Goal: Transaction & Acquisition: Complete application form

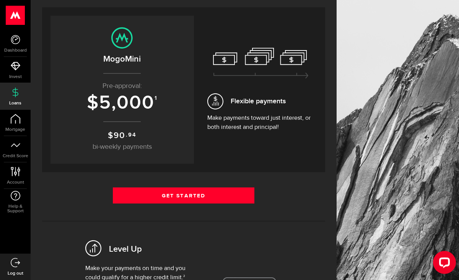
scroll to position [68, 0]
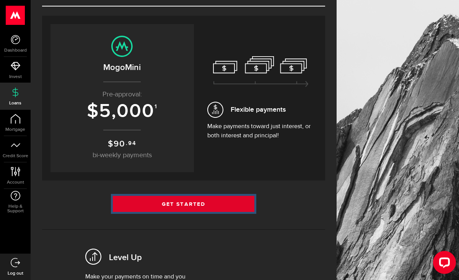
click at [216, 210] on link "Get Started" at bounding box center [183, 204] width 141 height 16
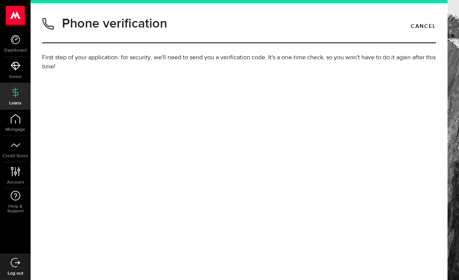
type input "7782088097"
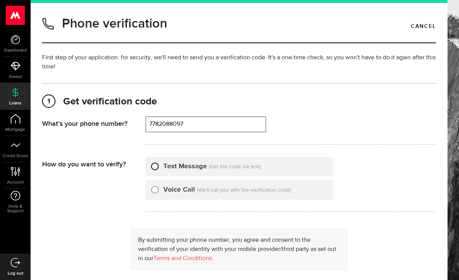
click at [152, 167] on input "Text Message" at bounding box center [155, 165] width 8 height 8
radio input "true"
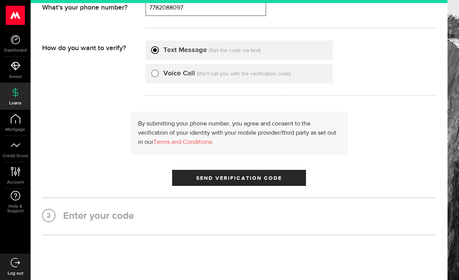
scroll to position [125, 0]
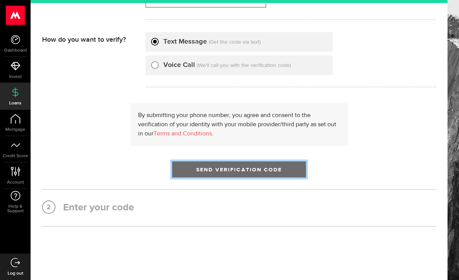
click at [232, 169] on span "Send Verification Code" at bounding box center [239, 169] width 86 height 5
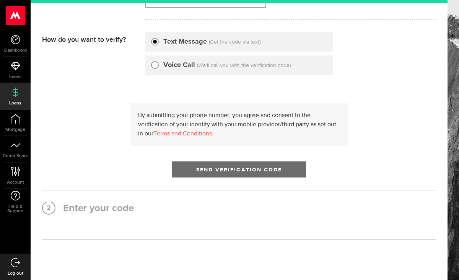
scroll to position [0, 0]
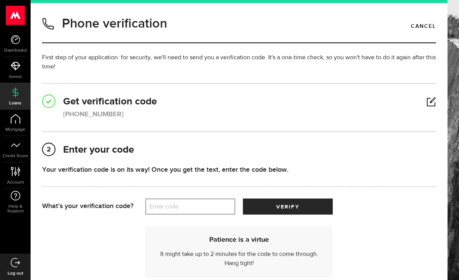
click at [184, 203] on label "Enter code" at bounding box center [190, 207] width 90 height 16
click at [184, 203] on input "Enter code" at bounding box center [190, 206] width 90 height 16
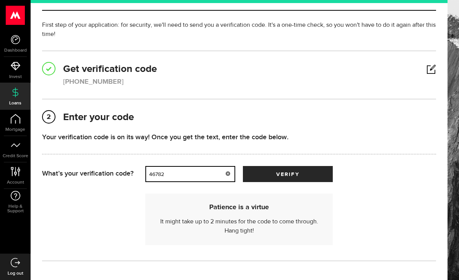
scroll to position [37, 0]
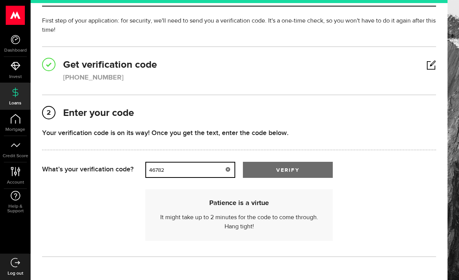
type input "46782"
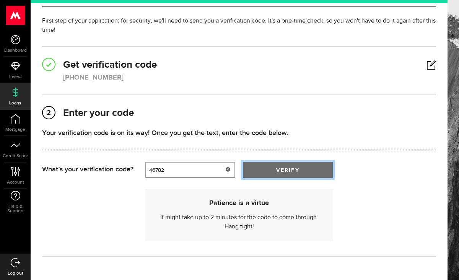
click at [327, 174] on button "verify" at bounding box center [288, 170] width 90 height 16
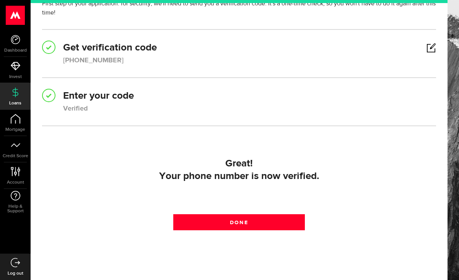
scroll to position [62, 0]
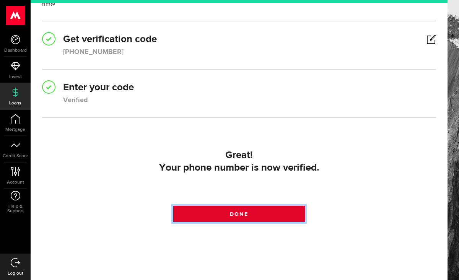
click at [272, 216] on link "Done" at bounding box center [238, 214] width 131 height 16
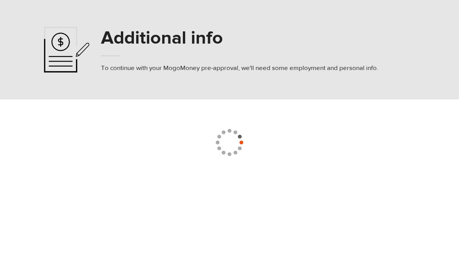
select select
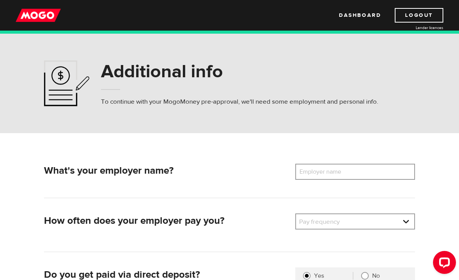
click at [335, 172] on label "Employer name" at bounding box center [326, 172] width 62 height 16
click at [335, 172] on input "Employer name" at bounding box center [355, 172] width 120 height 16
type input "Clearwater New Life Church"
click at [326, 192] on div "What's your employer name? Employer name Please enter your employer's name Clea…" at bounding box center [229, 181] width 371 height 34
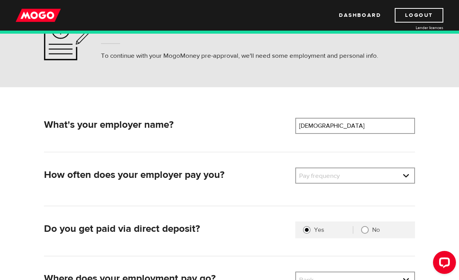
scroll to position [46, 0]
click at [374, 167] on div "Pay frequency Pay frequency Weekly Bi-Weekly Semi-Monthly Monthly" at bounding box center [355, 175] width 120 height 16
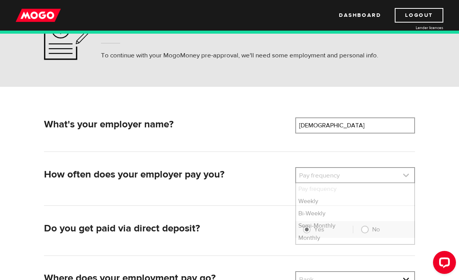
click at [379, 173] on link at bounding box center [355, 175] width 118 height 15
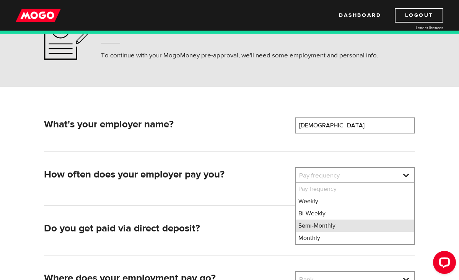
click at [327, 225] on li "Semi-Monthly" at bounding box center [355, 225] width 118 height 12
select select "3"
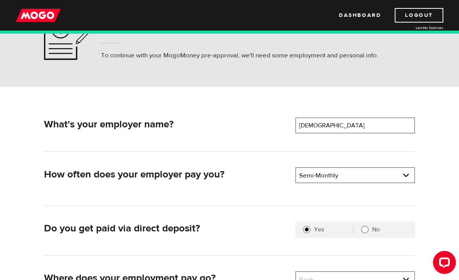
click at [280, 194] on div "How often does your employer pay you? Pay frequency Please select the frequency…" at bounding box center [229, 186] width 371 height 39
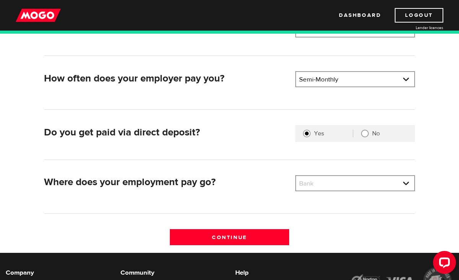
scroll to position [145, 0]
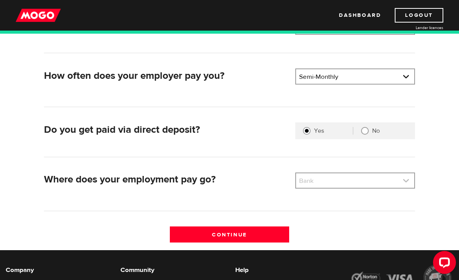
click at [336, 182] on link at bounding box center [355, 180] width 118 height 15
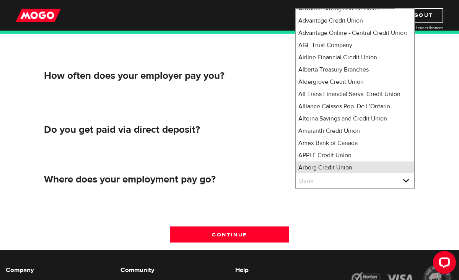
scroll to position [0, 0]
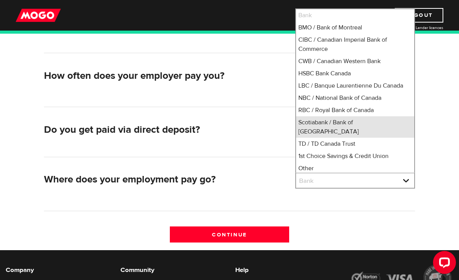
click at [359, 119] on li "Scotiabank / Bank of Nova Scotia" at bounding box center [355, 126] width 118 height 21
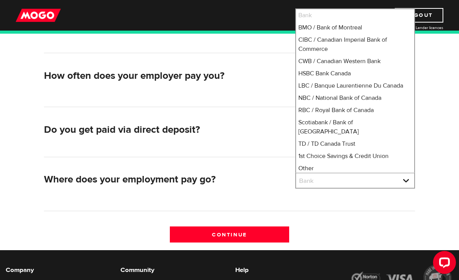
select select "2"
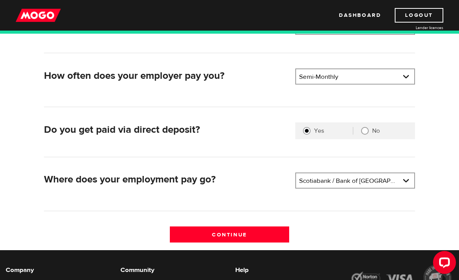
click at [258, 153] on div "Do you get paid via direct deposit? Are you paid by direct deposit? Selection r…" at bounding box center [229, 139] width 371 height 34
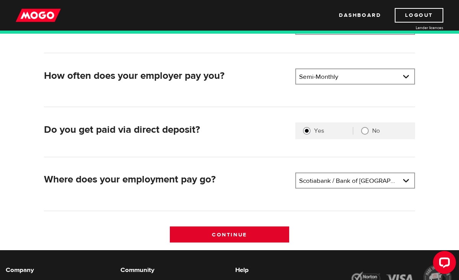
click at [247, 239] on input "Continue" at bounding box center [230, 234] width 120 height 16
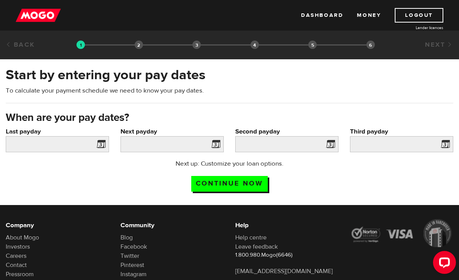
click at [102, 143] on span at bounding box center [99, 145] width 11 height 12
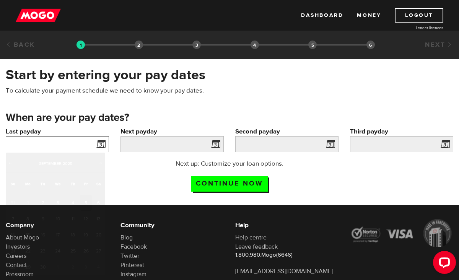
click at [83, 145] on input "Last payday" at bounding box center [57, 144] width 103 height 16
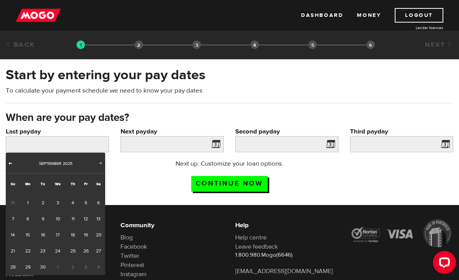
click at [11, 165] on span "Prev" at bounding box center [10, 163] width 6 height 6
click at [86, 265] on link "29" at bounding box center [86, 267] width 12 height 16
type input "2025/08/29"
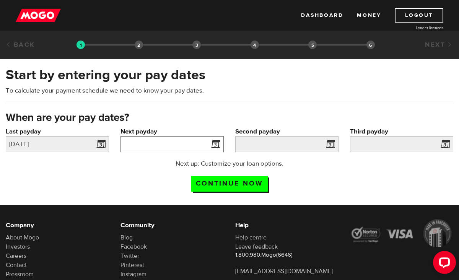
click at [205, 149] on input "Next payday" at bounding box center [171, 144] width 103 height 16
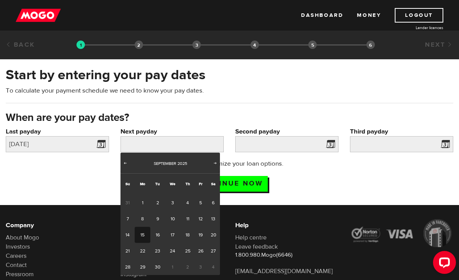
click at [143, 234] on link "15" at bounding box center [143, 235] width 16 height 16
type input "2025/09/15"
type input "2025/9/30"
type input "2025/10/15"
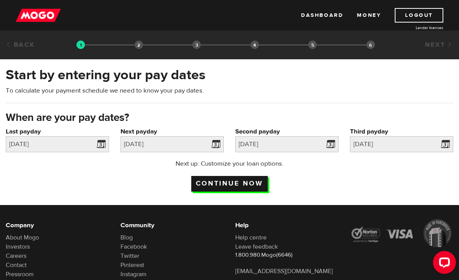
click at [244, 185] on input "Continue now" at bounding box center [229, 184] width 76 height 16
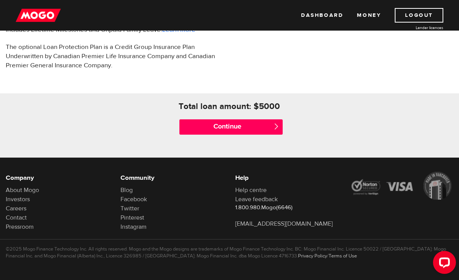
scroll to position [320, 0]
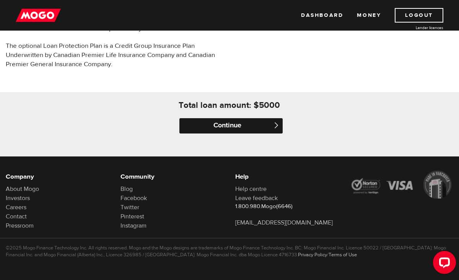
click at [253, 127] on input "Continue" at bounding box center [230, 125] width 103 height 15
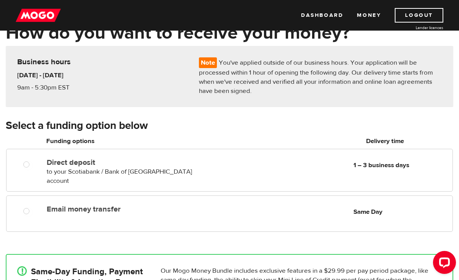
scroll to position [49, 0]
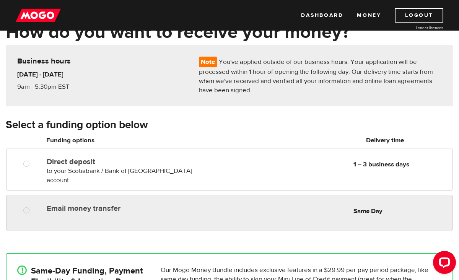
radio input "true"
click at [93, 204] on label "Email money transfer" at bounding box center [129, 208] width 164 height 9
click at [33, 206] on input "Email money transfer" at bounding box center [28, 211] width 10 height 10
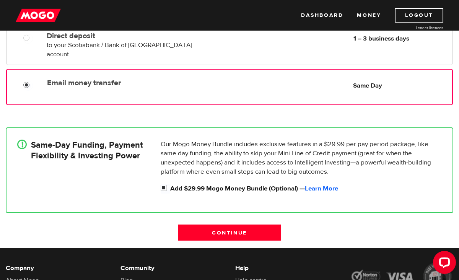
scroll to position [176, 0]
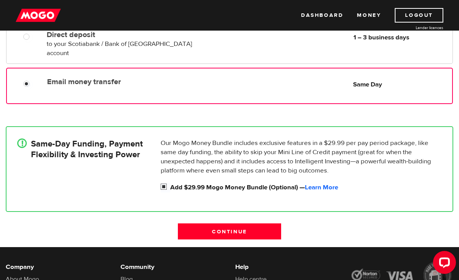
click at [164, 183] on input "Add $29.99 Mogo Money Bundle (Optional) — Learn More" at bounding box center [166, 188] width 10 height 10
checkbox input "false"
radio input "false"
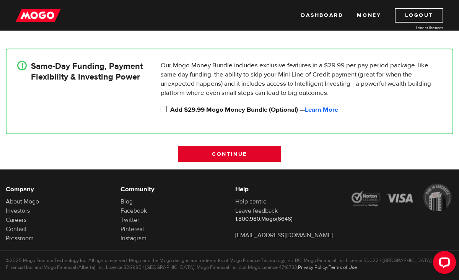
scroll to position [259, 0]
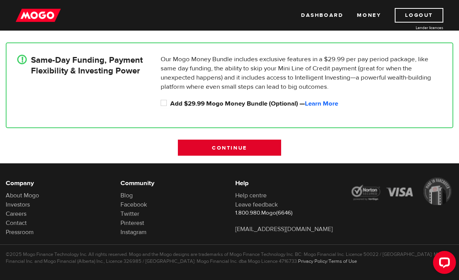
click at [247, 140] on input "Continue" at bounding box center [229, 148] width 103 height 16
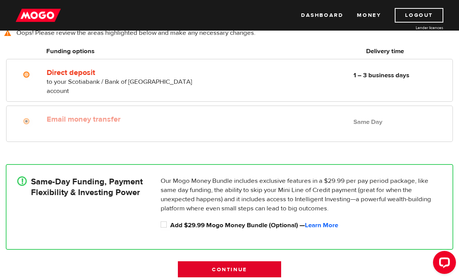
scroll to position [110, 0]
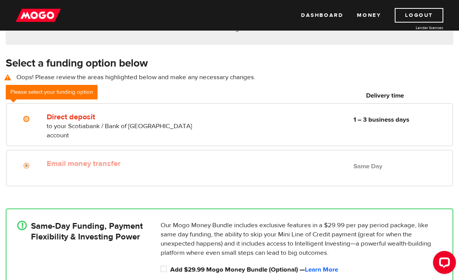
click at [119, 159] on label "Email money transfer" at bounding box center [129, 163] width 164 height 9
click at [35, 162] on div at bounding box center [28, 167] width 43 height 10
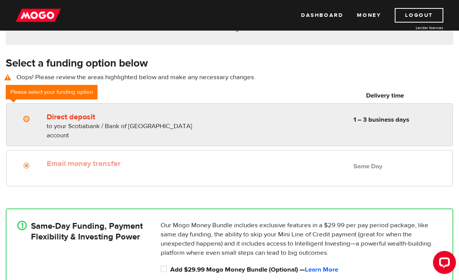
radio input "true"
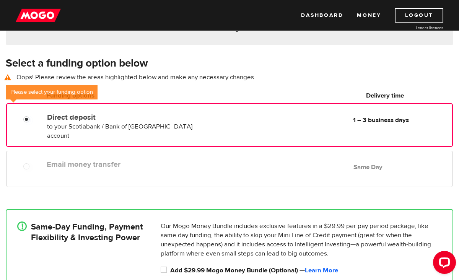
click at [34, 128] on div "Direct deposit to your Scotiabank / Bank of Nova Scotia account Delivery in 1 –…" at bounding box center [229, 125] width 445 height 31
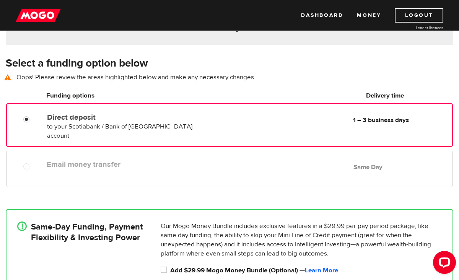
click at [37, 124] on div at bounding box center [29, 120] width 43 height 10
click at [43, 232] on h4 "Same-Day Funding, Payment Flexibility & Investing Power" at bounding box center [87, 231] width 112 height 21
click at [164, 266] on input "Add $29.99 Mogo Money Bundle (Optional) — Learn More" at bounding box center [166, 271] width 10 height 10
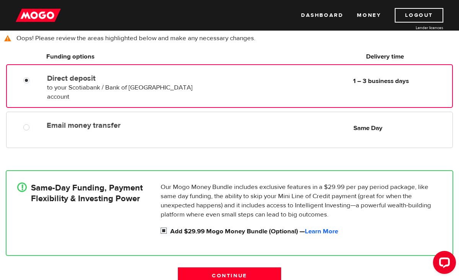
scroll to position [150, 0]
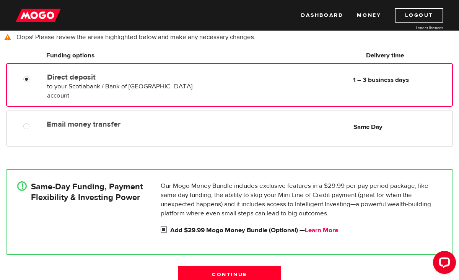
click at [326, 226] on link "Learn More" at bounding box center [321, 230] width 33 height 8
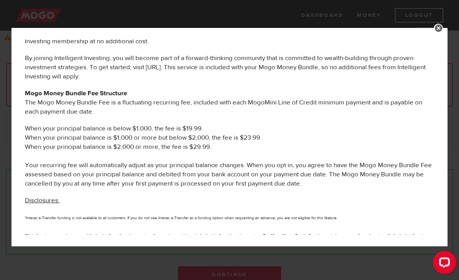
scroll to position [394, 0]
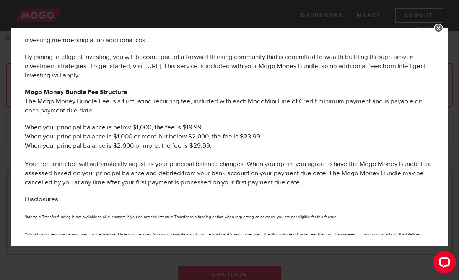
click at [439, 25] on link at bounding box center [438, 28] width 9 height 9
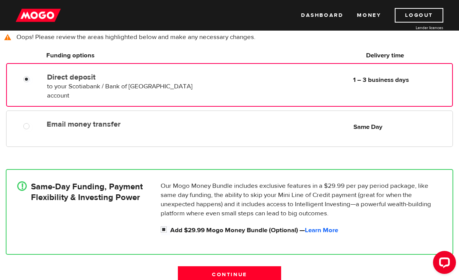
click at [172, 91] on div "Direct deposit to your Scotiabank / Bank of Nova Scotia account Delivery in 1 –…" at bounding box center [229, 85] width 447 height 44
click at [162, 226] on input "Add $29.99 Mogo Money Bundle (Optional) — Learn More" at bounding box center [166, 231] width 10 height 10
checkbox input "false"
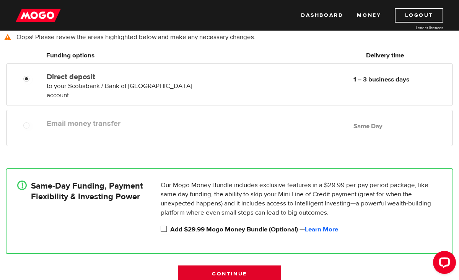
click at [221, 270] on input "Continue" at bounding box center [229, 273] width 103 height 16
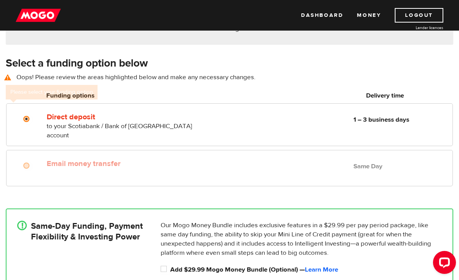
scroll to position [110, 0]
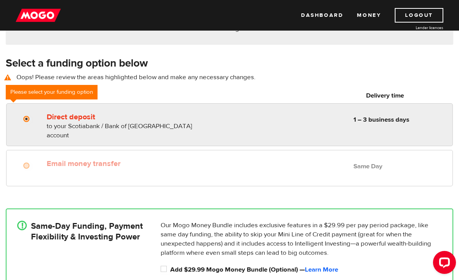
radio input "true"
click at [206, 124] on div "Direct deposit to your Scotiabank / Bank of Nova Scotia account Delivery in 1 –…" at bounding box center [129, 124] width 170 height 31
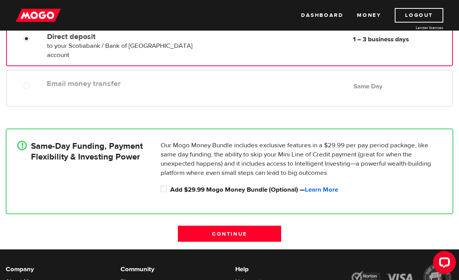
scroll to position [276, 0]
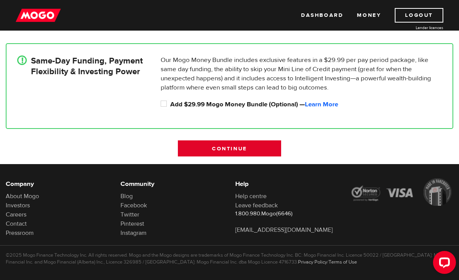
click at [248, 140] on input "Continue" at bounding box center [229, 148] width 103 height 16
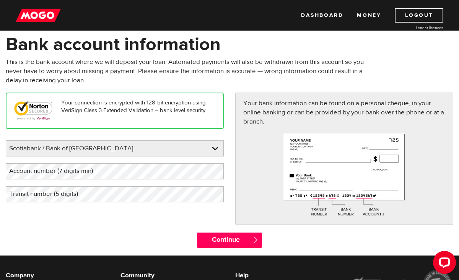
scroll to position [38, 0]
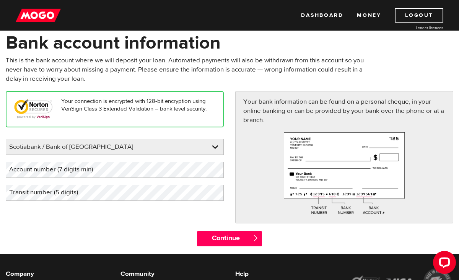
click at [37, 171] on label "Account number (7 digits min)" at bounding box center [57, 170] width 103 height 16
click at [76, 198] on label "Transit number (5 digits)" at bounding box center [50, 193] width 88 height 16
click at [97, 230] on div "Your connection is encrypted with 128-bit encryption using VeriSign Class 3 Ext…" at bounding box center [229, 161] width 459 height 140
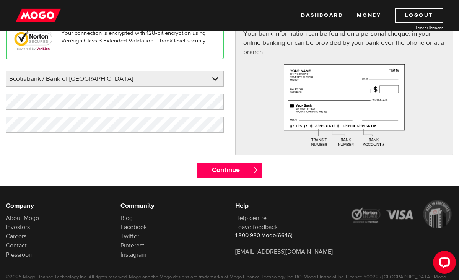
scroll to position [108, 0]
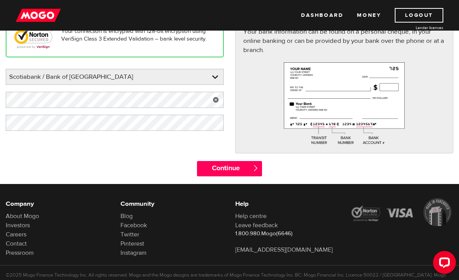
click at [214, 99] on link at bounding box center [216, 100] width 16 height 16
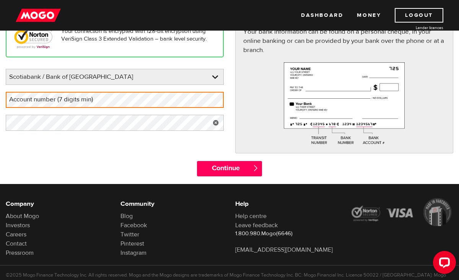
click at [216, 122] on link at bounding box center [216, 123] width 16 height 16
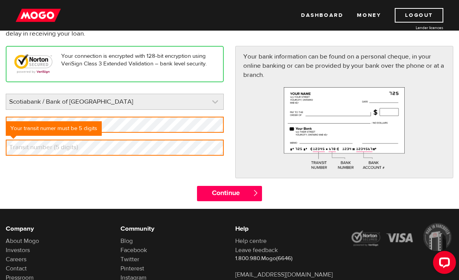
scroll to position [0, 0]
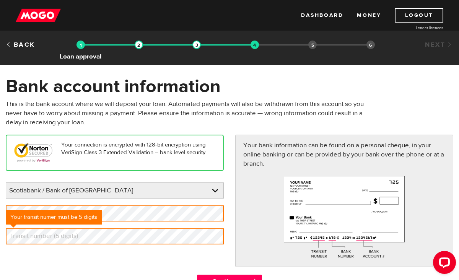
click at [81, 44] on img at bounding box center [80, 45] width 8 height 8
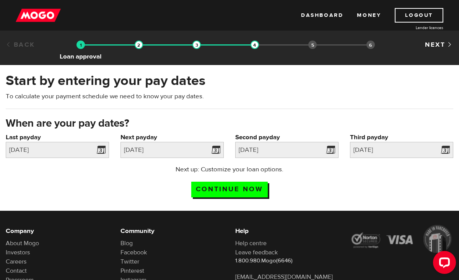
click at [82, 46] on img at bounding box center [80, 45] width 8 height 8
click at [141, 47] on img at bounding box center [139, 45] width 8 height 8
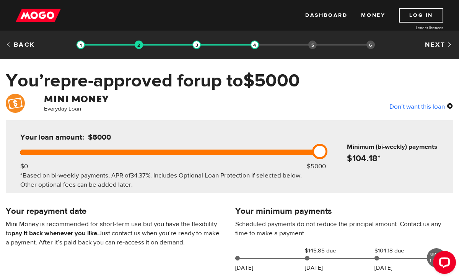
click at [441, 107] on div "Don’t want this loan" at bounding box center [421, 106] width 64 height 10
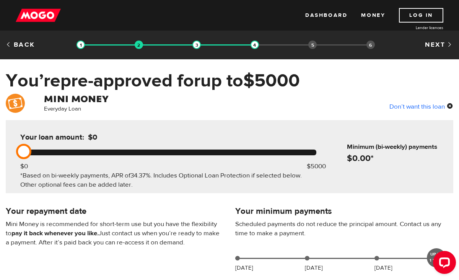
click at [419, 105] on div "Don’t want this loan" at bounding box center [421, 106] width 64 height 10
click at [430, 45] on link "Next" at bounding box center [439, 45] width 28 height 8
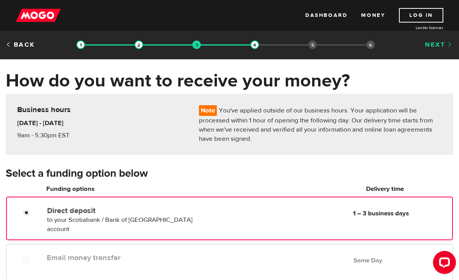
click at [430, 43] on link "Next" at bounding box center [439, 45] width 28 height 8
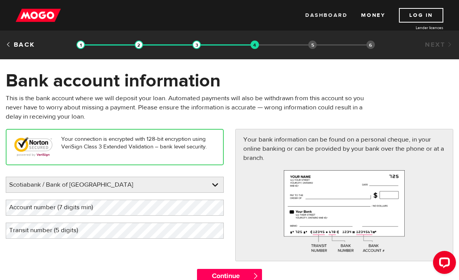
click at [330, 12] on link "Dashboard" at bounding box center [326, 15] width 42 height 15
